Goal: Information Seeking & Learning: Learn about a topic

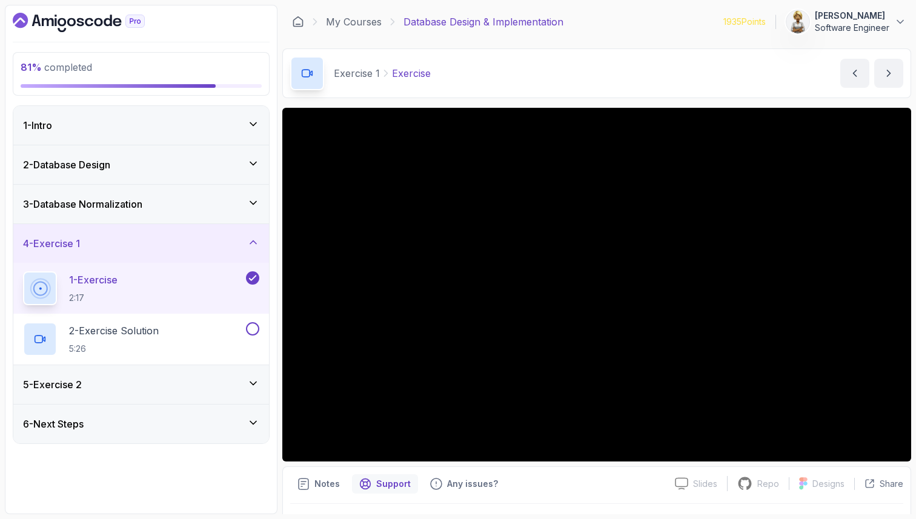
scroll to position [264, 0]
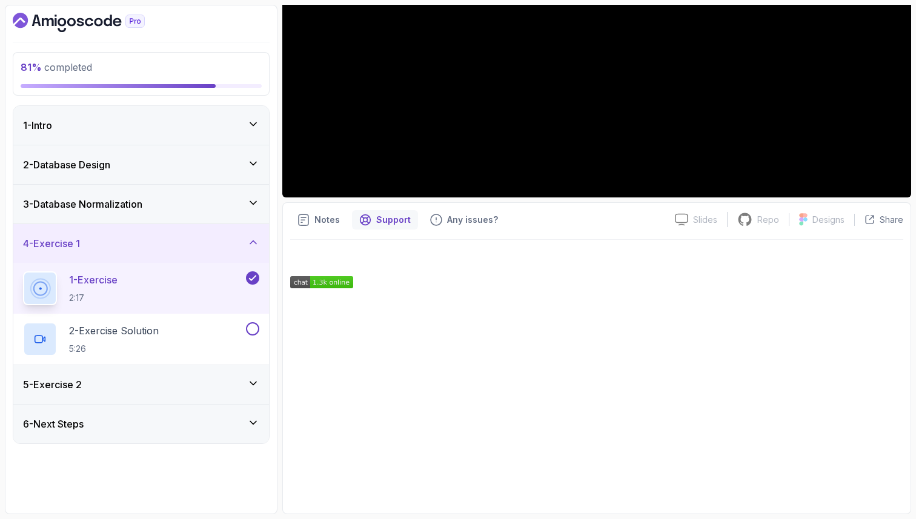
click at [148, 281] on div "1 - Exercise 2:17" at bounding box center [133, 288] width 221 height 34
click at [334, 258] on div at bounding box center [596, 373] width 613 height 233
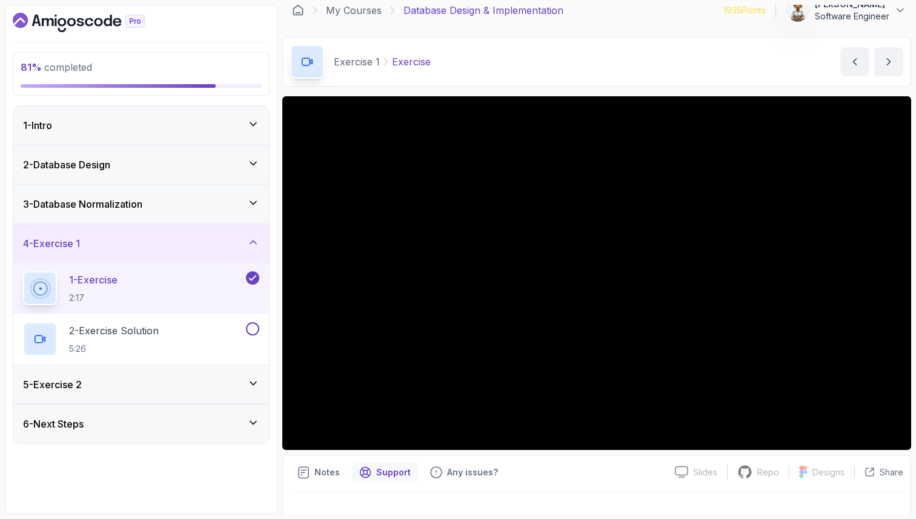
scroll to position [0, 0]
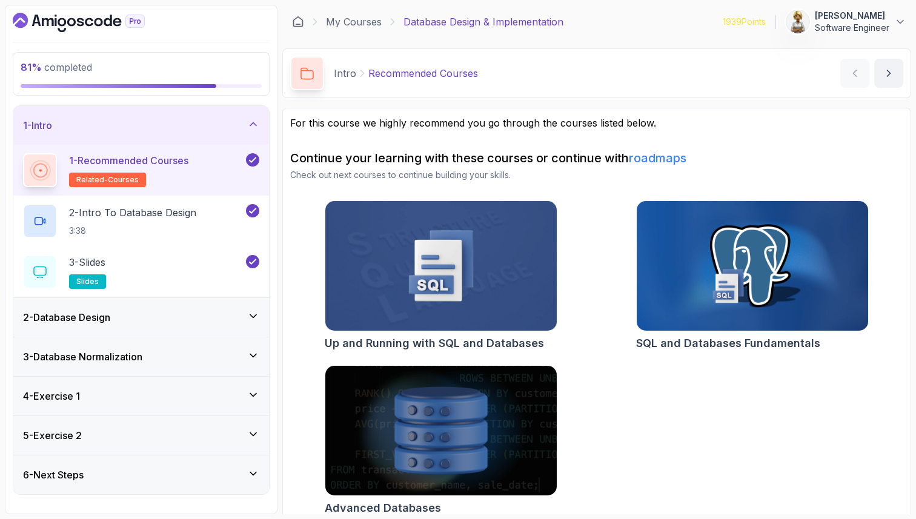
click at [251, 398] on icon at bounding box center [253, 395] width 12 height 12
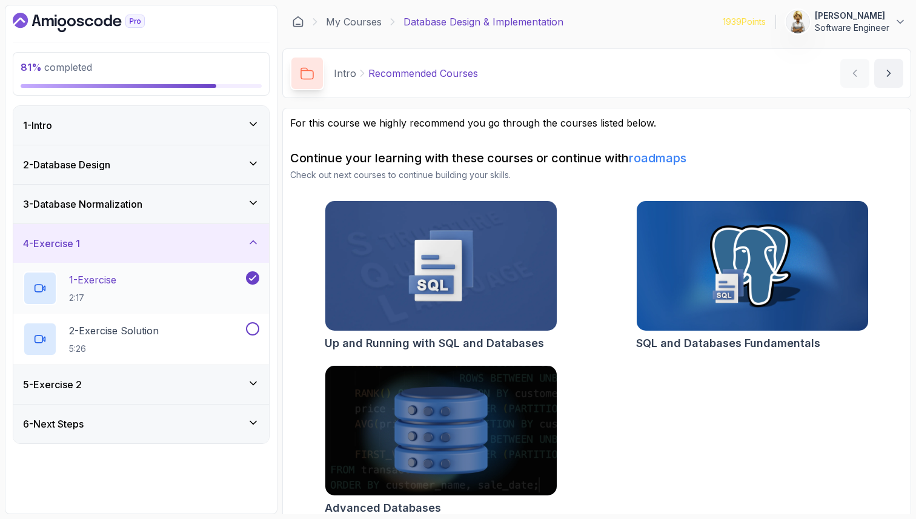
click at [213, 292] on div "1 - Exercise 2:17" at bounding box center [133, 288] width 221 height 34
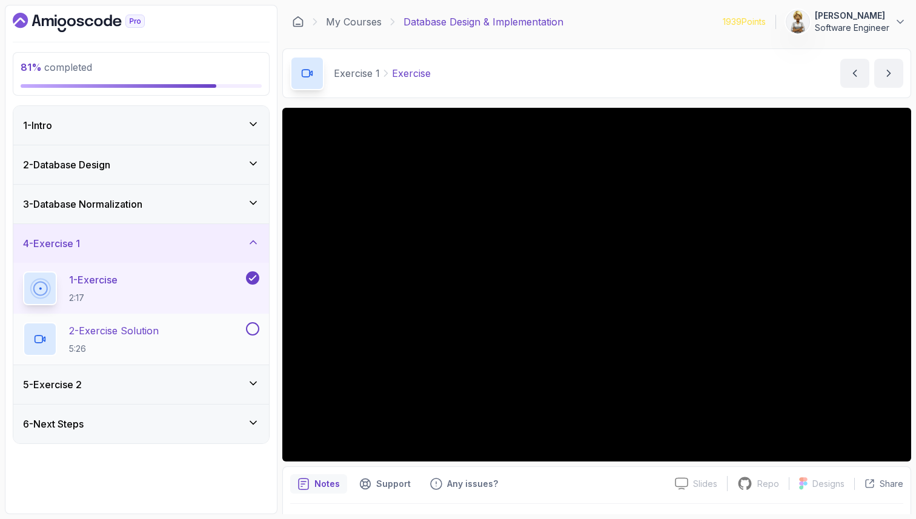
click at [173, 347] on div "2 - Exercise Solution 5:26" at bounding box center [133, 339] width 221 height 34
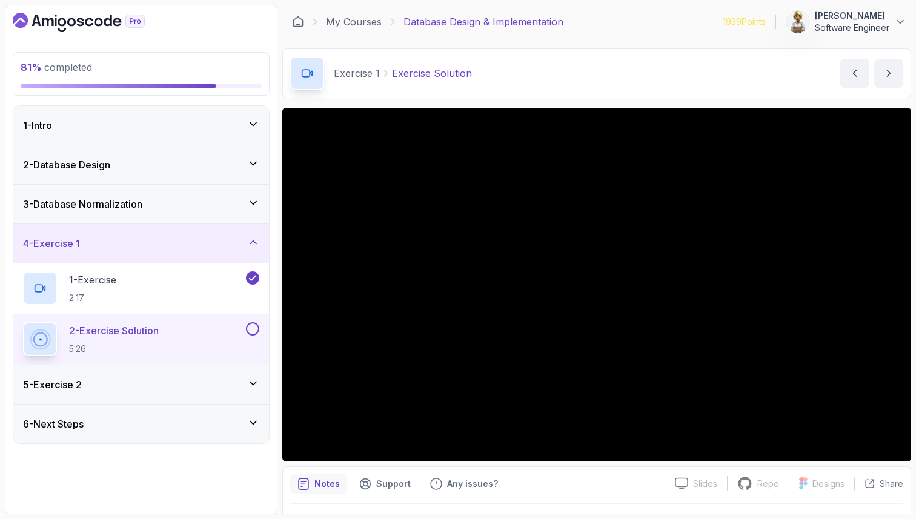
click at [139, 284] on div "1 - Exercise 2:17" at bounding box center [133, 288] width 221 height 34
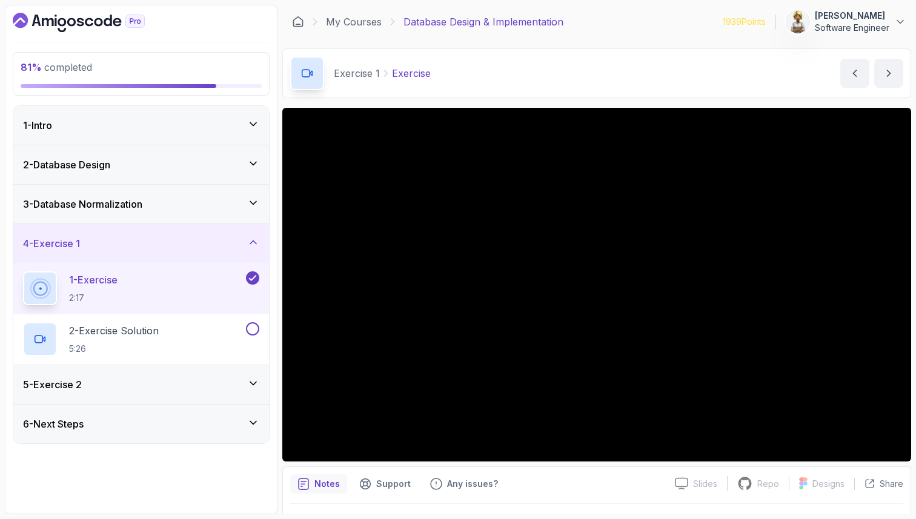
click at [367, 510] on div at bounding box center [596, 521] width 613 height 34
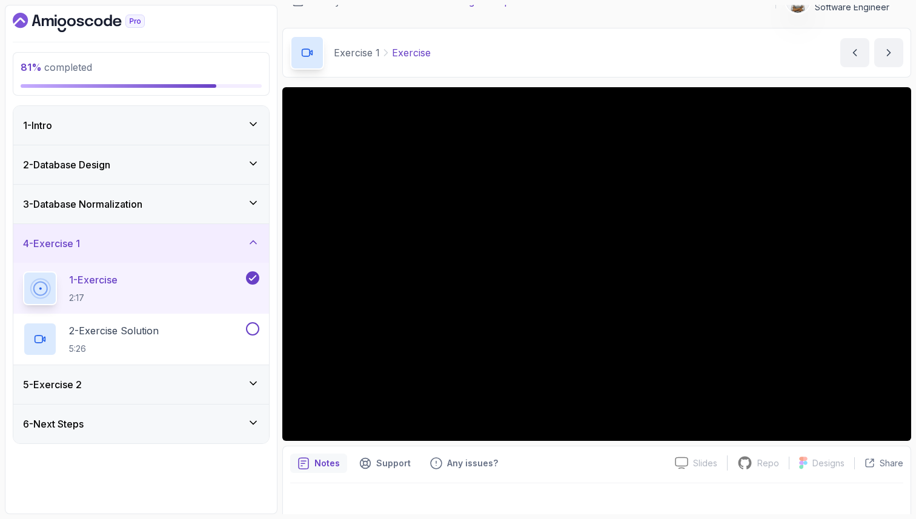
scroll to position [32, 0]
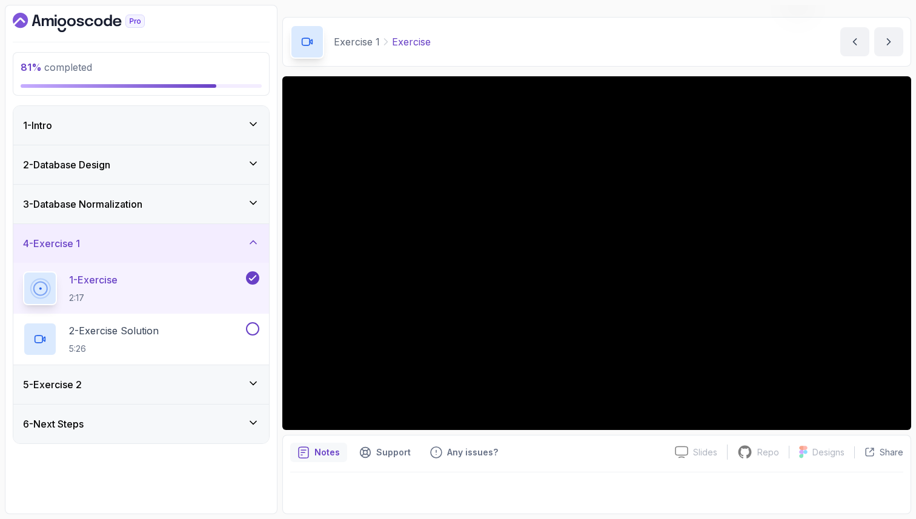
click at [327, 450] on p "Notes" at bounding box center [326, 453] width 25 height 12
click at [329, 454] on p "Notes" at bounding box center [326, 453] width 25 height 12
click at [381, 500] on div at bounding box center [596, 490] width 613 height 34
click at [254, 202] on icon at bounding box center [253, 203] width 12 height 12
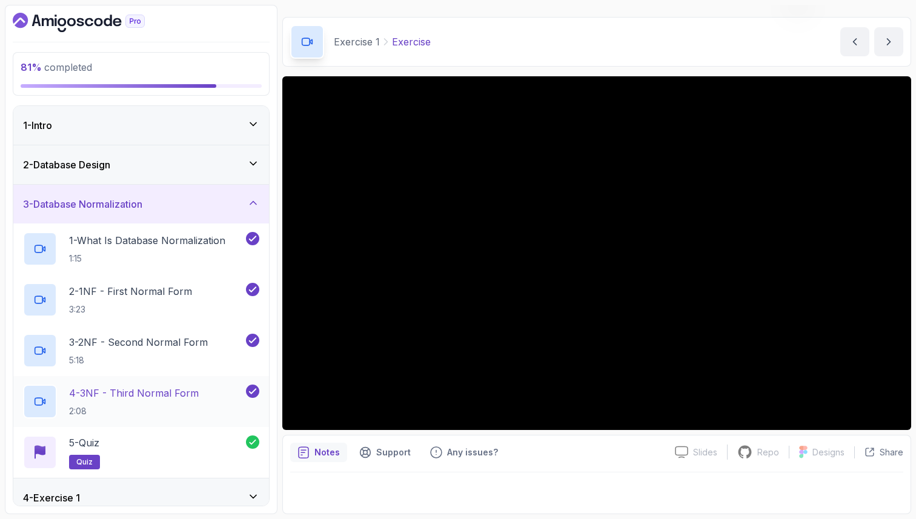
click at [138, 385] on div "4 - 3NF - Third Normal Form 2:08" at bounding box center [133, 402] width 221 height 34
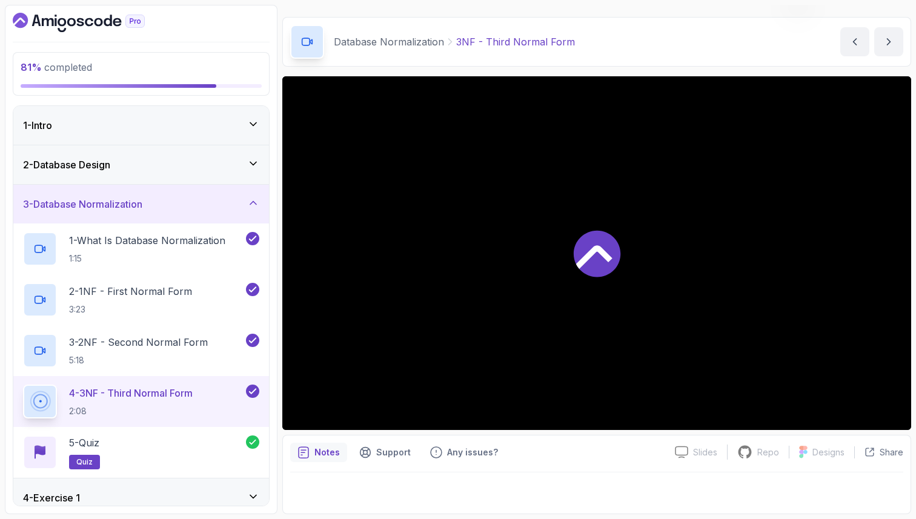
click at [330, 514] on main "My Courses Database Design & Implementation 1939 Points [PERSON_NAME] Software …" at bounding box center [596, 260] width 629 height 510
click at [330, 452] on p "Notes" at bounding box center [326, 453] width 25 height 12
drag, startPoint x: 316, startPoint y: 473, endPoint x: 325, endPoint y: 459, distance: 17.5
click at [316, 473] on div at bounding box center [596, 490] width 613 height 34
click at [251, 165] on icon at bounding box center [253, 164] width 12 height 12
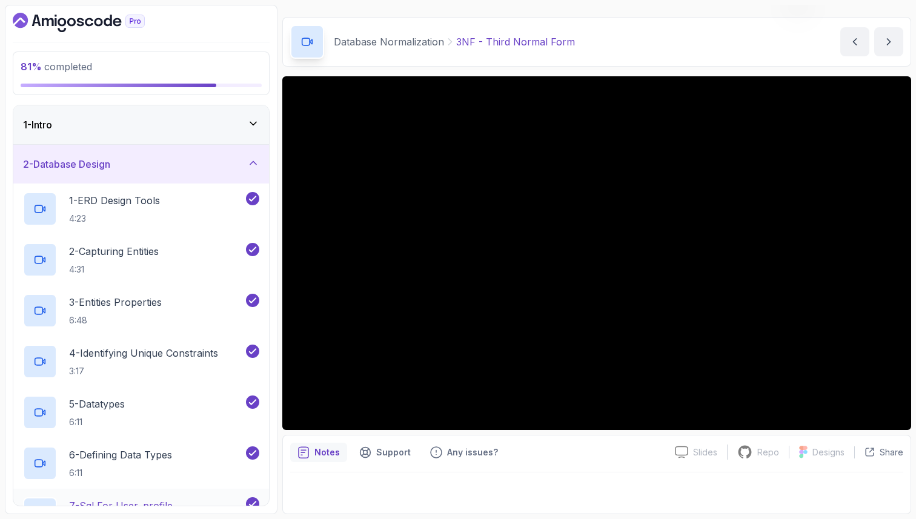
click at [147, 494] on div "7 - Sql For User_profile 5:42" at bounding box center [141, 514] width 256 height 51
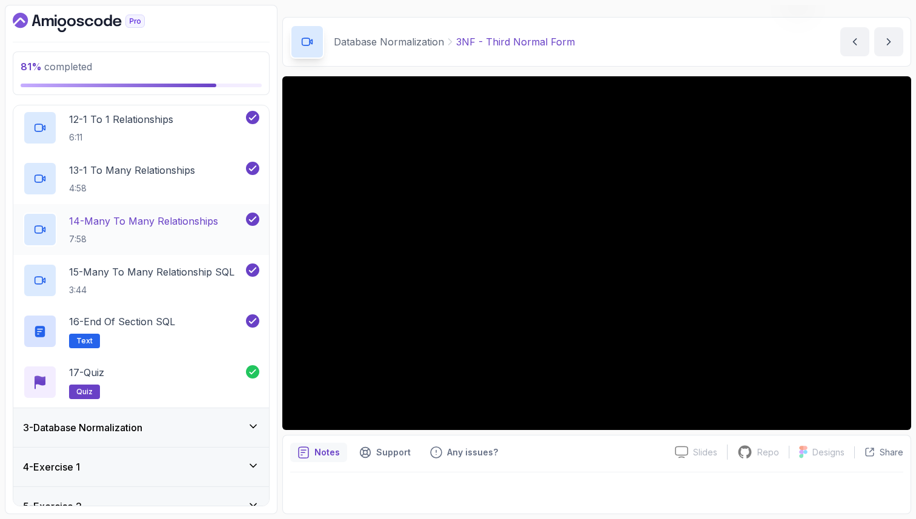
scroll to position [654, 0]
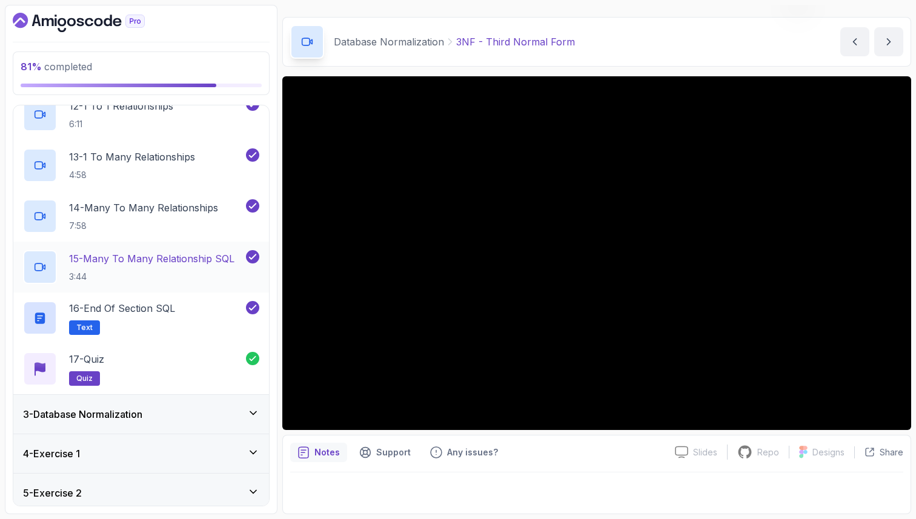
click at [164, 260] on p "15 - Many To Many Relationship SQL" at bounding box center [151, 258] width 165 height 15
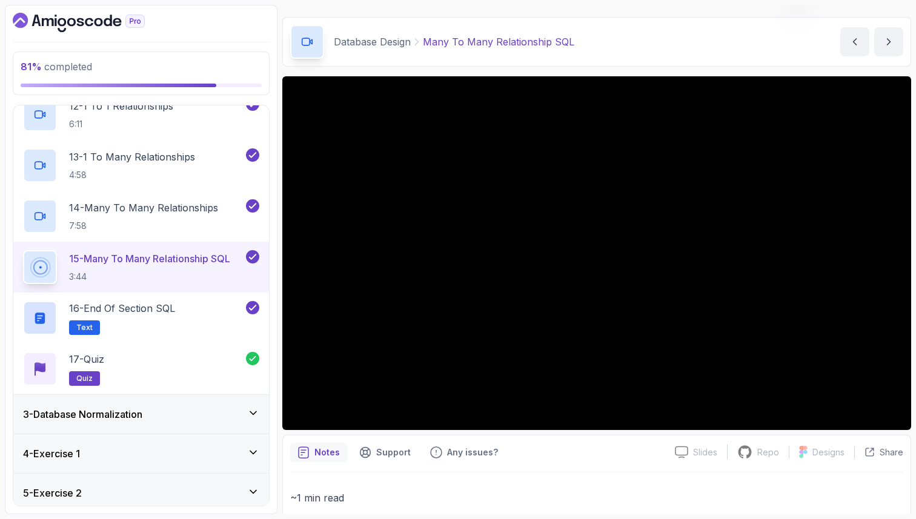
click at [377, 499] on p "~1 min read" at bounding box center [596, 498] width 613 height 17
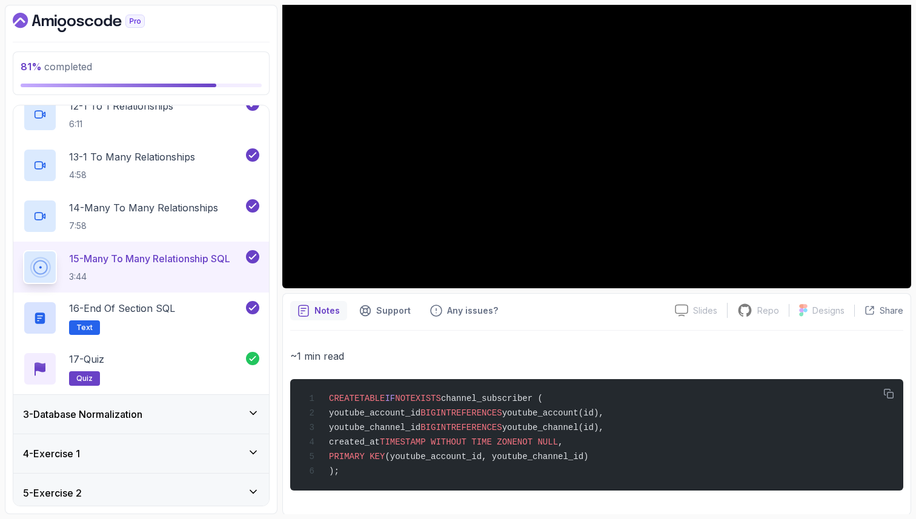
scroll to position [178, 0]
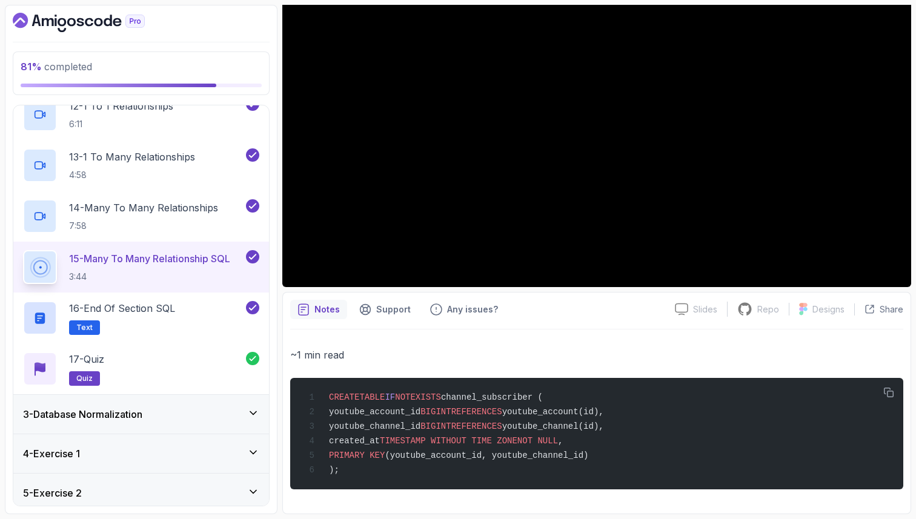
click at [405, 351] on p "~1 min read" at bounding box center [596, 355] width 613 height 17
click at [130, 205] on p "14 - Many To Many Relationships" at bounding box center [143, 208] width 149 height 15
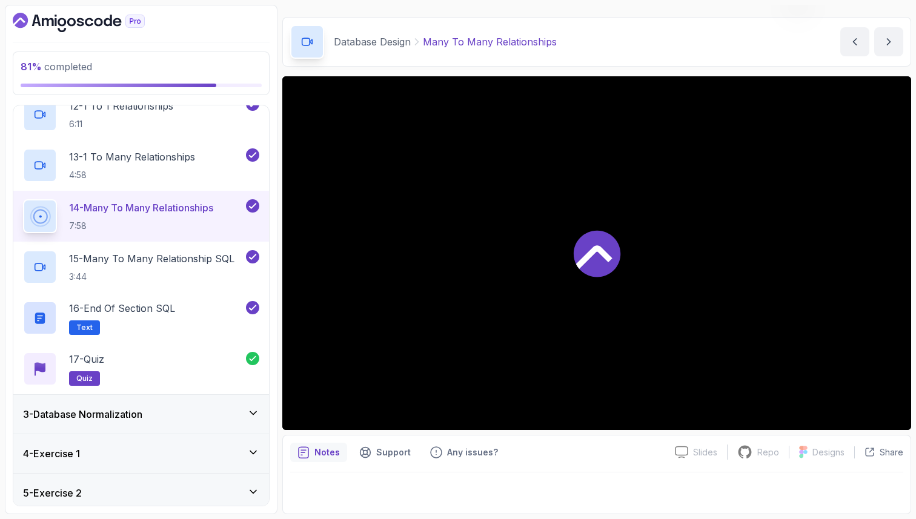
scroll to position [32, 0]
click at [360, 481] on div at bounding box center [596, 490] width 613 height 34
click at [122, 98] on div "81 % completed 1 - Intro 2 - Database Design 1 - ERD Design Tools 4:23 2 - Capt…" at bounding box center [141, 260] width 273 height 510
click at [119, 118] on h2 "12 - 1 To 1 Relationships 6:11" at bounding box center [121, 115] width 104 height 32
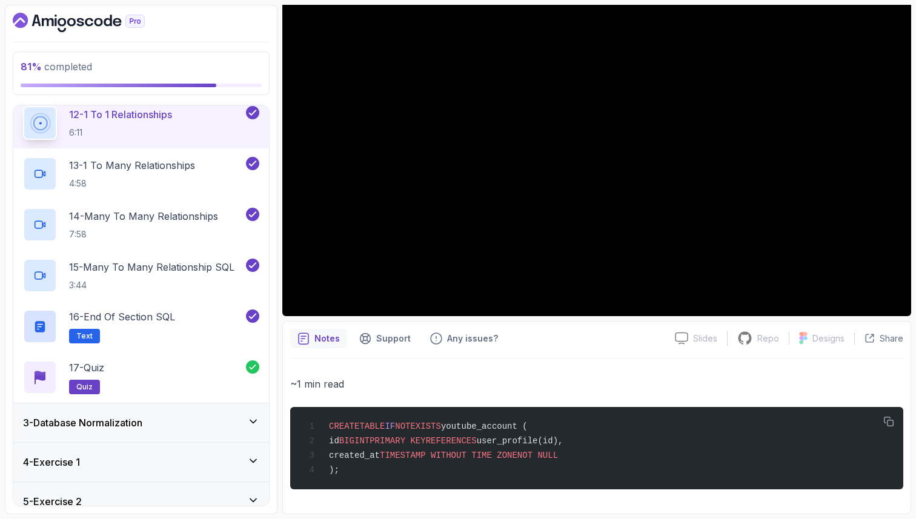
click at [362, 514] on section "81 % completed 1 - Intro 2 - Database Design 1 - ERD Design Tools 4:23 2 - Capt…" at bounding box center [458, 259] width 916 height 519
click at [141, 323] on p "16 - End Of Section SQL" at bounding box center [122, 317] width 106 height 15
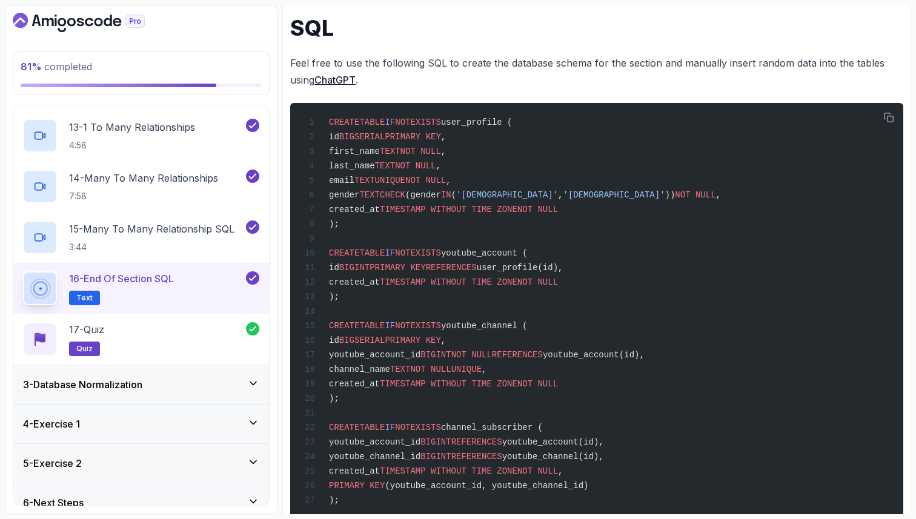
scroll to position [694, 0]
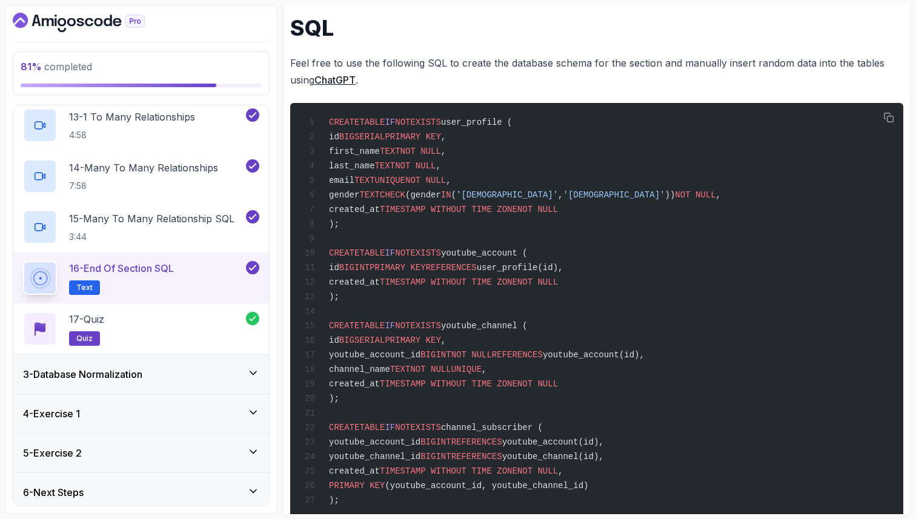
click at [245, 411] on div "4 - Exercise 1" at bounding box center [141, 414] width 236 height 15
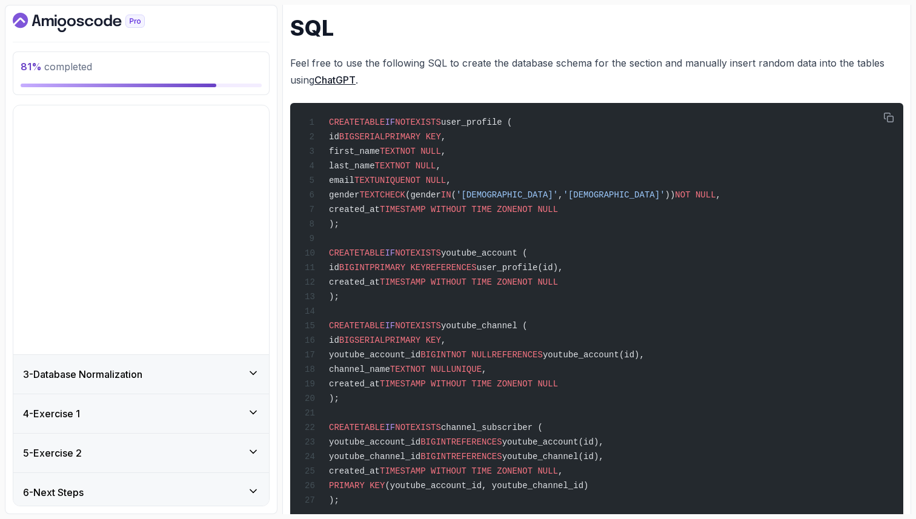
scroll to position [0, 0]
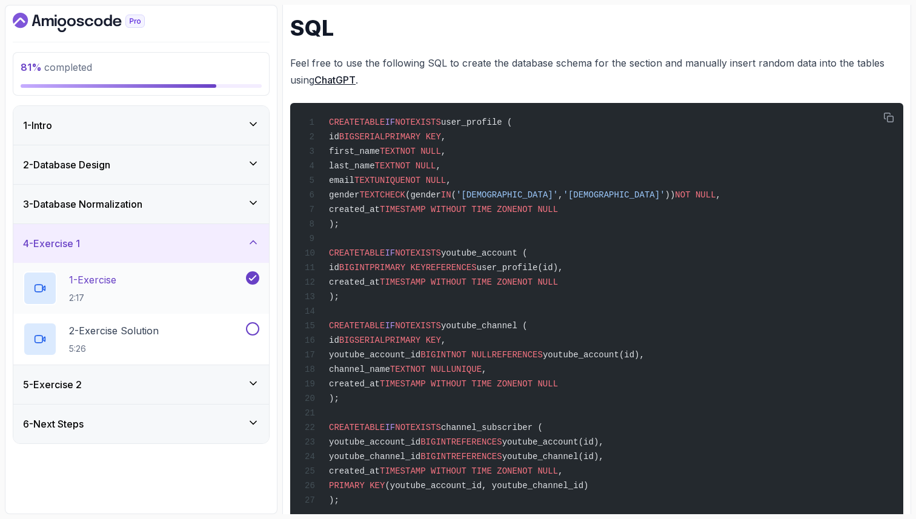
click at [156, 296] on div "1 - Exercise 2:17" at bounding box center [133, 288] width 221 height 34
